Goal: Check status: Check status

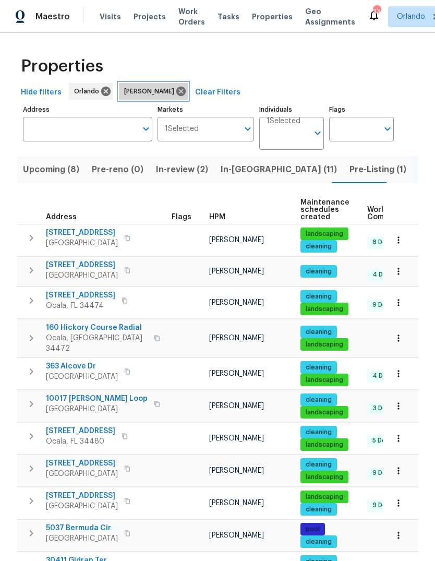
click at [175, 86] on icon at bounding box center [180, 91] width 11 height 11
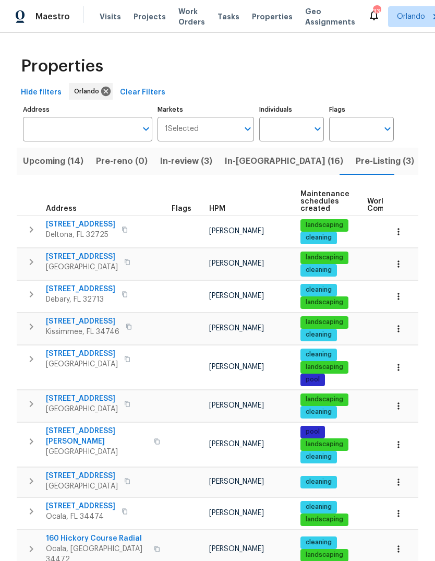
click at [239, 156] on span "In-[GEOGRAPHIC_DATA] (16)" at bounding box center [284, 161] width 119 height 15
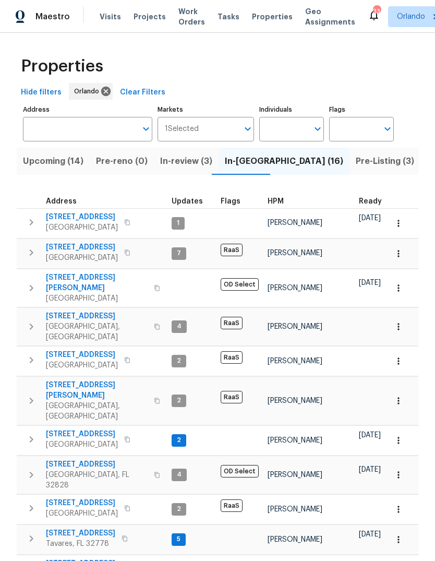
click at [124, 223] on icon "button" at bounding box center [127, 222] width 6 height 6
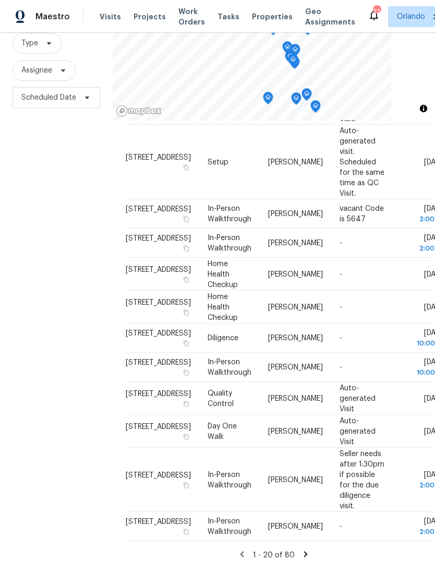
scroll to position [39, 0]
click at [302, 550] on icon at bounding box center [305, 554] width 9 height 9
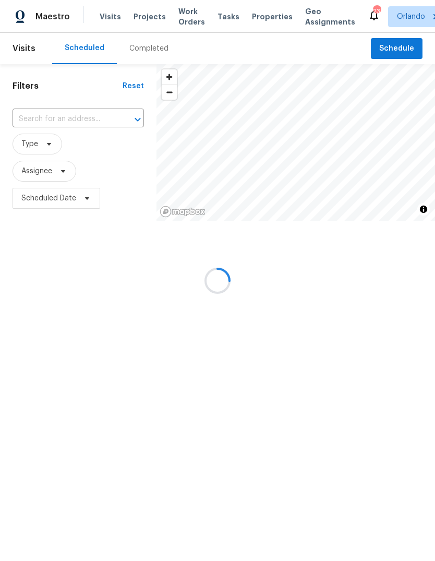
scroll to position [483, 0]
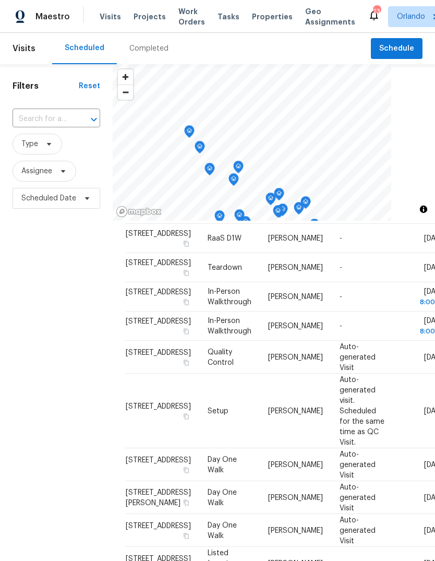
click at [42, 113] on input "text" at bounding box center [42, 119] width 58 height 16
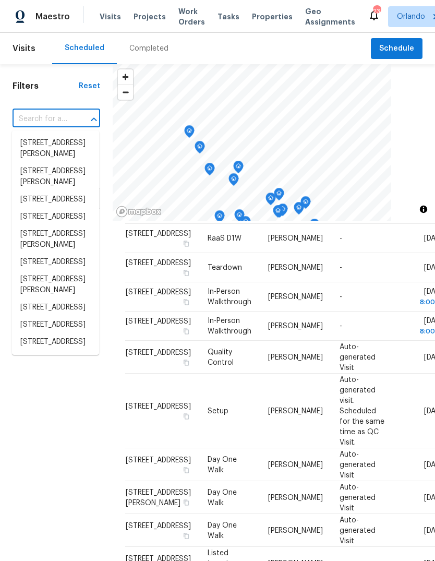
paste input "5533 Satel Dr Orlando FL 32810"
type input "5533 Satel Dr Orlando FL 32810"
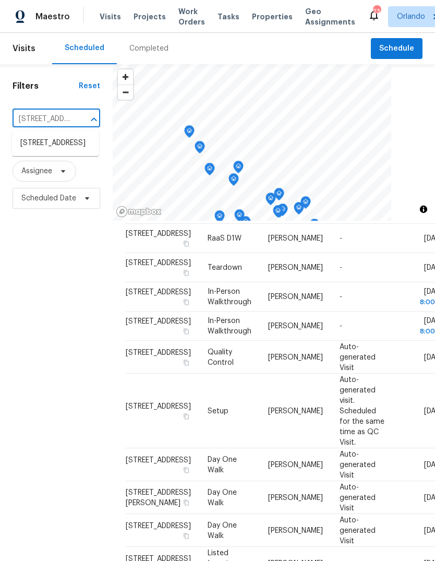
click at [34, 145] on li "5533 Satel Dr, Orlando, FL 32810" at bounding box center [55, 143] width 87 height 17
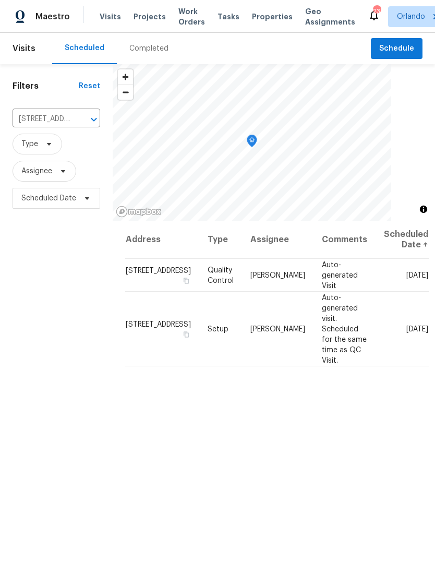
click at [0, 0] on icon at bounding box center [0, 0] width 0 height 0
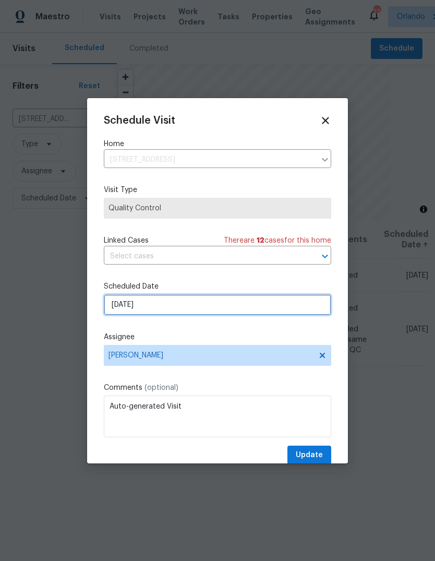
click at [119, 304] on input "10/6/2025" at bounding box center [218, 304] width 228 height 21
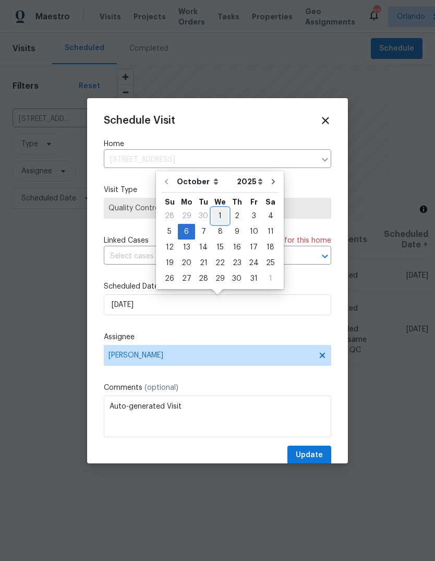
click at [221, 218] on div "1" at bounding box center [220, 216] width 17 height 15
type input "10/1/2025"
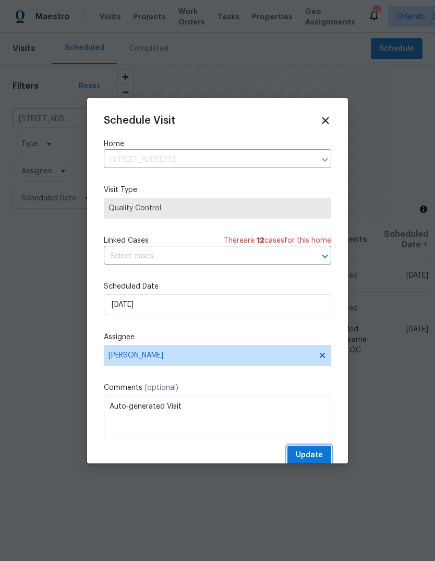
click at [320, 454] on span "Update" at bounding box center [309, 455] width 27 height 13
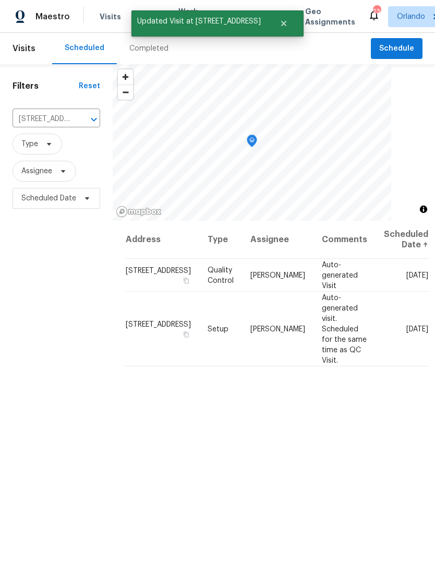
click at [0, 0] on icon at bounding box center [0, 0] width 0 height 0
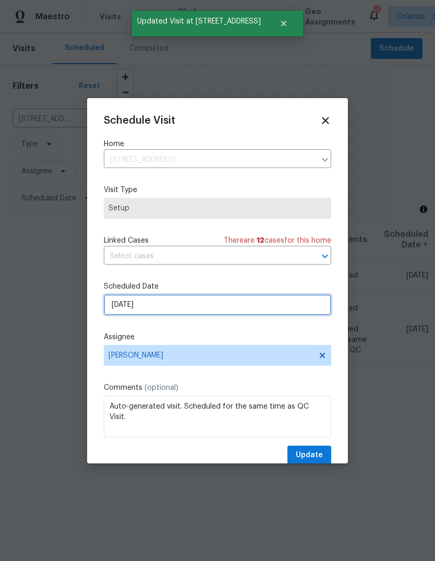
click at [169, 311] on input "10/6/2025" at bounding box center [218, 304] width 228 height 21
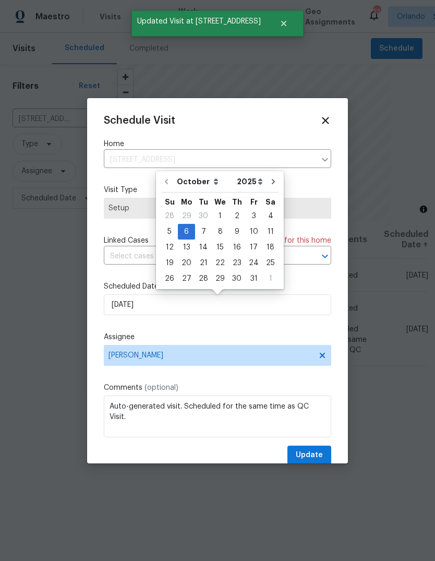
click at [51, 308] on div at bounding box center [217, 280] width 435 height 561
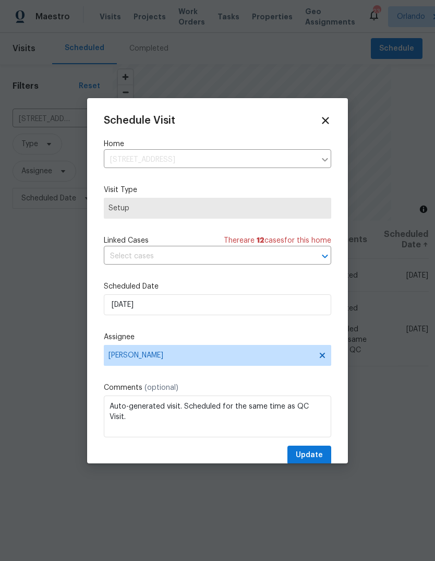
click at [328, 120] on icon at bounding box center [325, 120] width 11 height 11
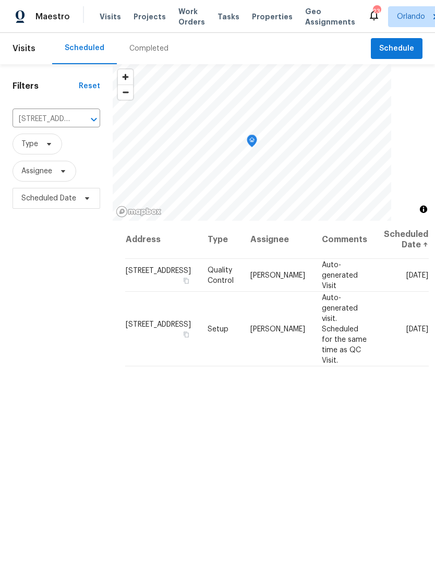
click at [0, 0] on icon at bounding box center [0, 0] width 0 height 0
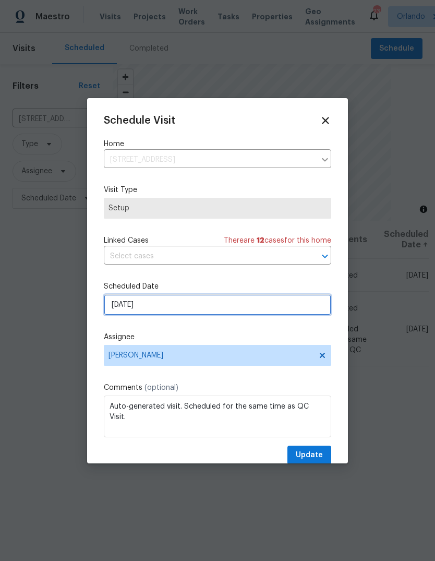
click at [116, 308] on input "10/6/2025" at bounding box center [218, 304] width 228 height 21
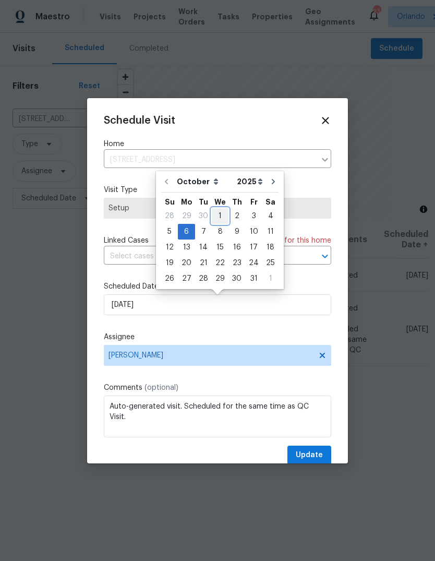
click at [220, 213] on div "1" at bounding box center [220, 216] width 17 height 15
type input "10/1/2025"
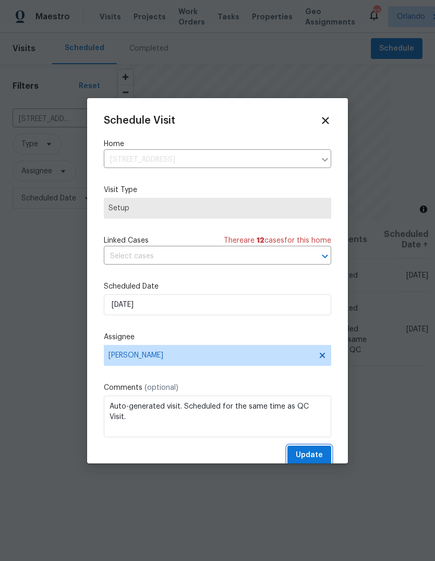
click at [319, 462] on span "Update" at bounding box center [309, 455] width 27 height 13
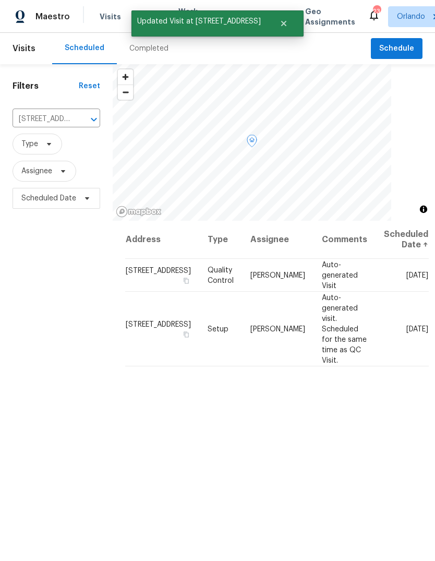
click at [139, 280] on td "5533 Satel Dr, Orlando, FL 32810" at bounding box center [162, 275] width 74 height 33
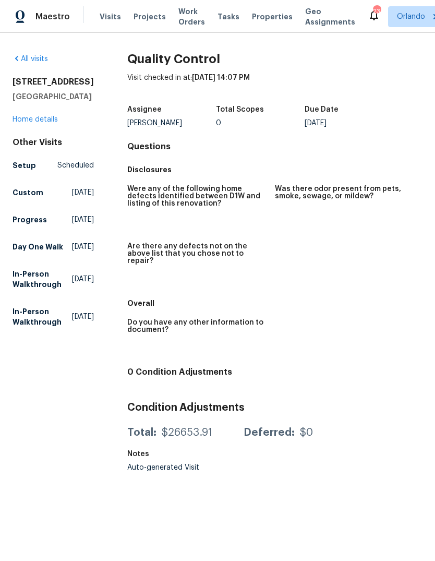
click at [29, 120] on link "Home details" at bounding box center [35, 119] width 45 height 7
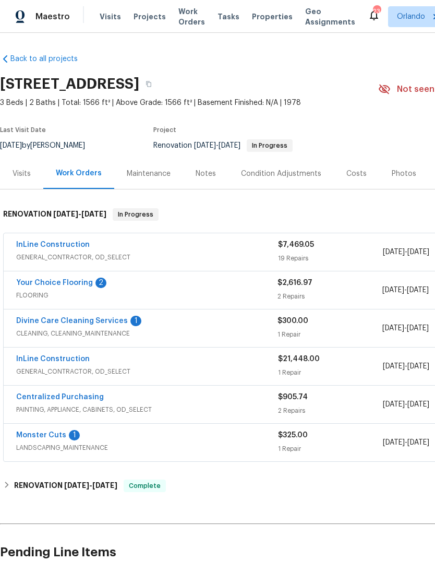
click at [49, 317] on link "Divine Care Cleaning Services" at bounding box center [72, 320] width 112 height 7
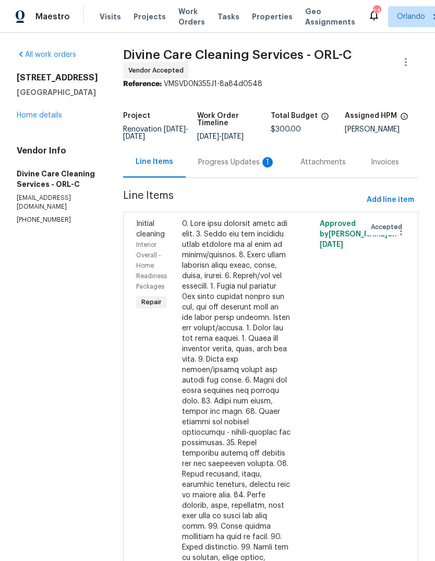
click at [231, 168] on div "Progress Updates 1" at bounding box center [236, 162] width 77 height 10
